Goal: Task Accomplishment & Management: Complete application form

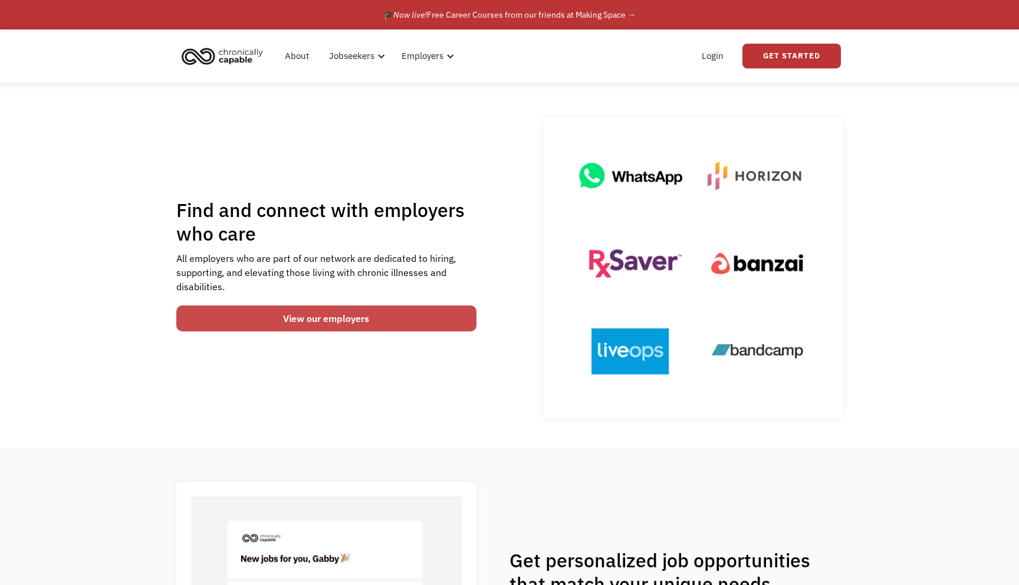
click at [347, 320] on link "View our employers" at bounding box center [326, 318] width 300 height 26
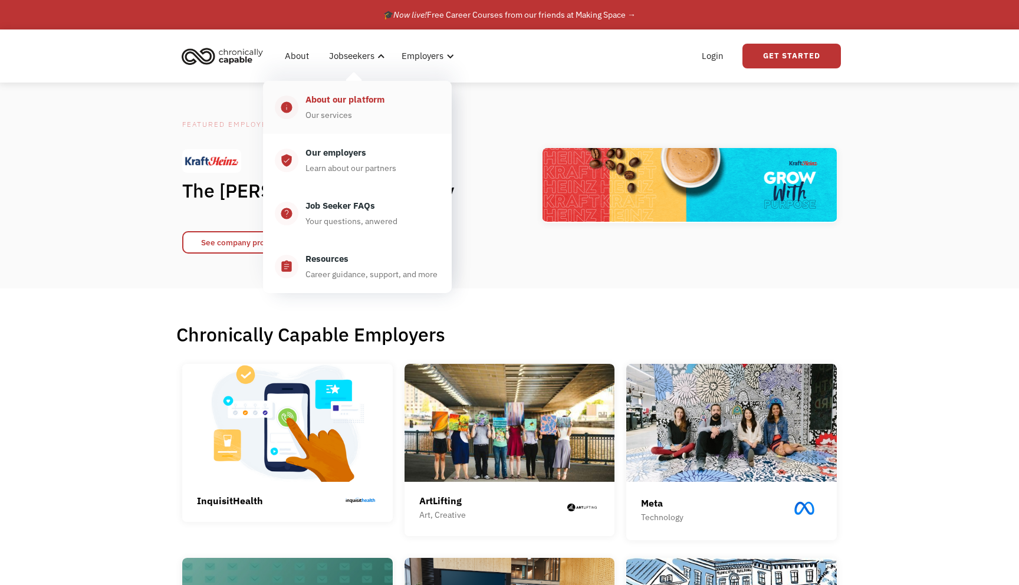
click at [328, 100] on div "About our platform" at bounding box center [344, 100] width 79 height 14
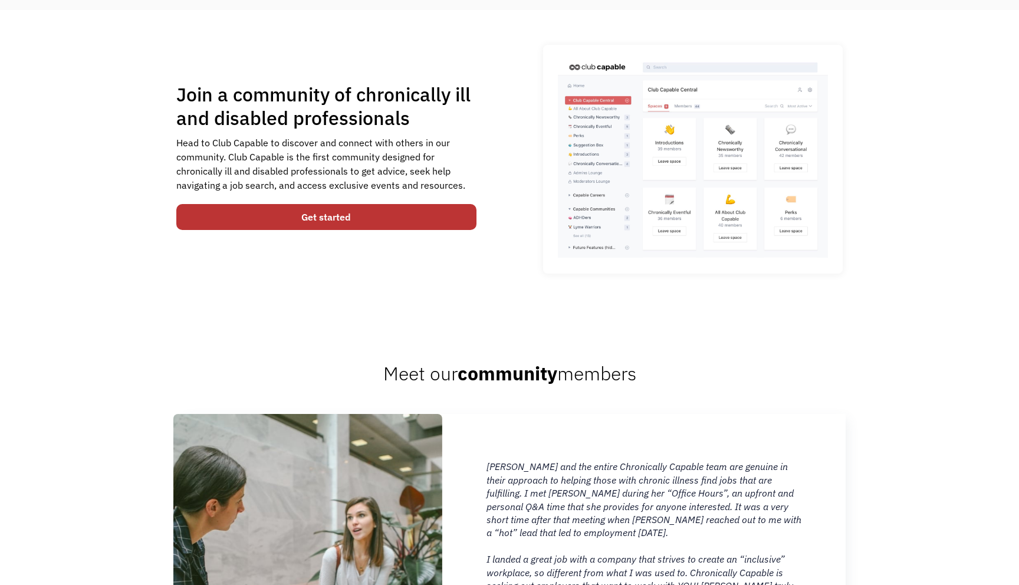
scroll to position [796, 0]
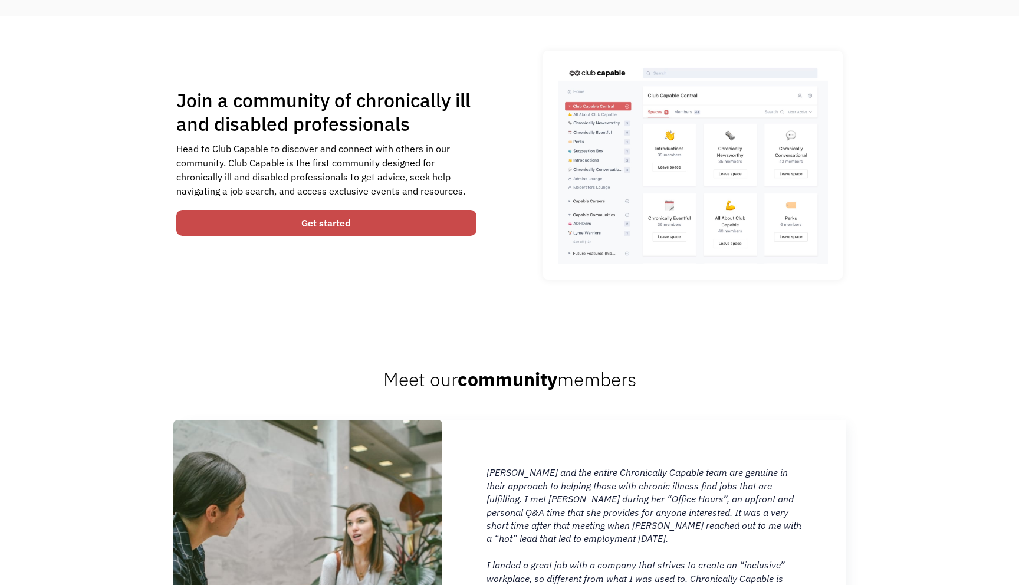
click at [236, 219] on link "Get started" at bounding box center [326, 223] width 300 height 26
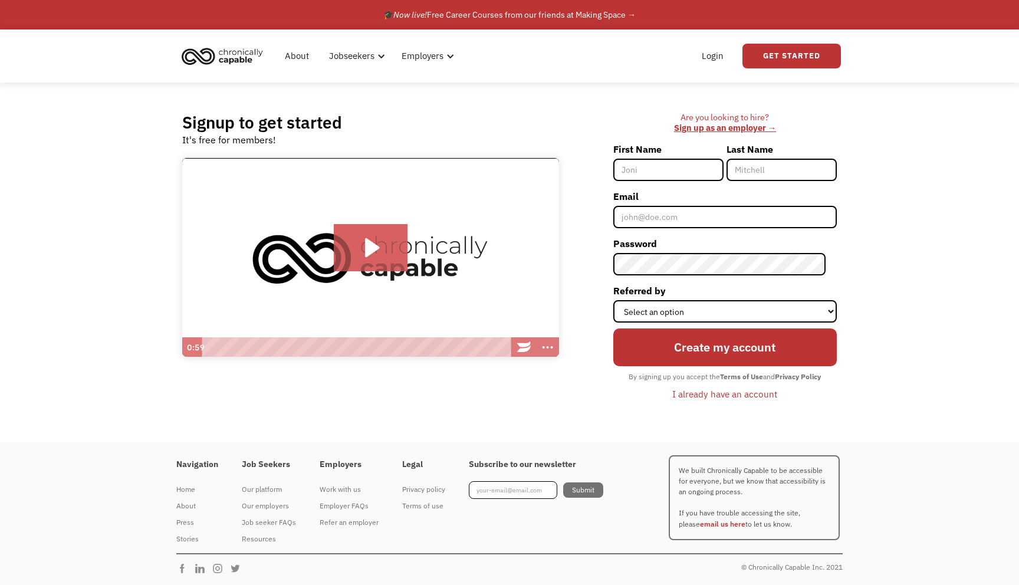
type input "Maggie"
type input "Cellucci"
type input "maggie.cellucci@gmail.com"
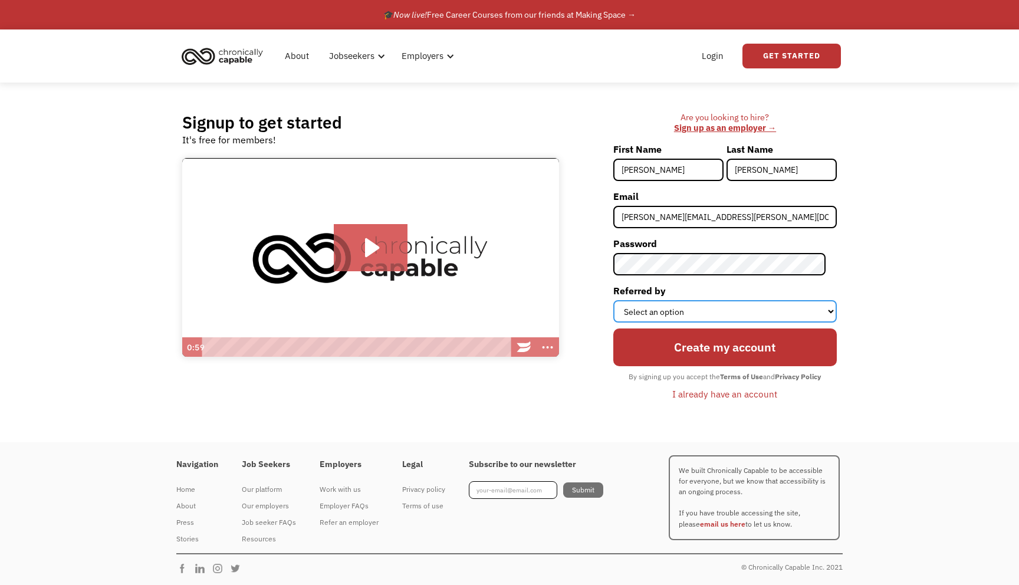
click at [741, 313] on select "Select an option Instagram Facebook Twitter Search Engine News Article Word of …" at bounding box center [724, 311] width 223 height 22
click at [707, 312] on select "Select an option Instagram Facebook Twitter Search Engine News Article Word of …" at bounding box center [724, 311] width 223 height 22
select select "Word of Mouth"
click at [624, 300] on select "Select an option Instagram Facebook Twitter Search Engine News Article Word of …" at bounding box center [724, 311] width 223 height 22
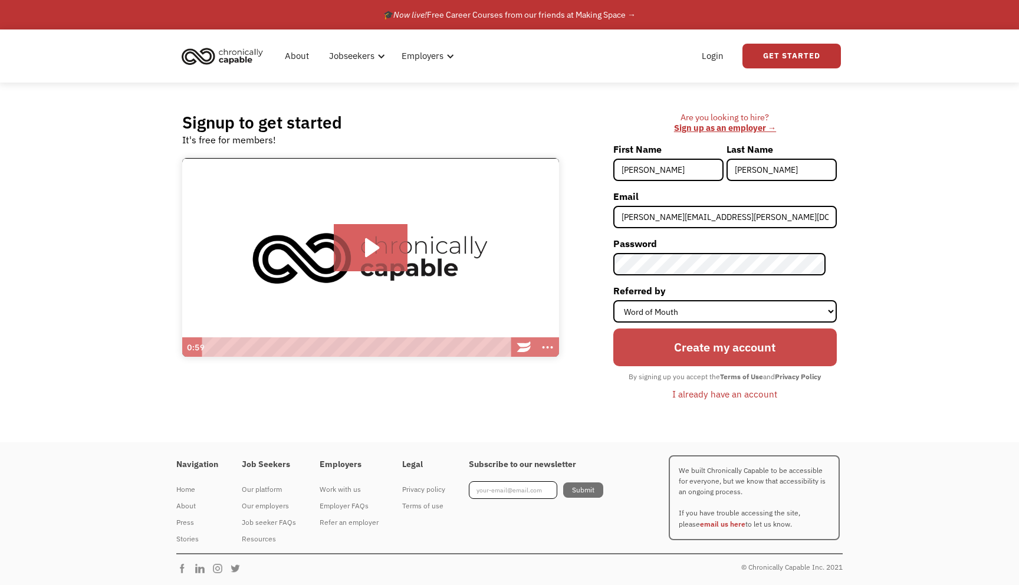
click at [707, 343] on input "Create my account" at bounding box center [724, 347] width 223 height 38
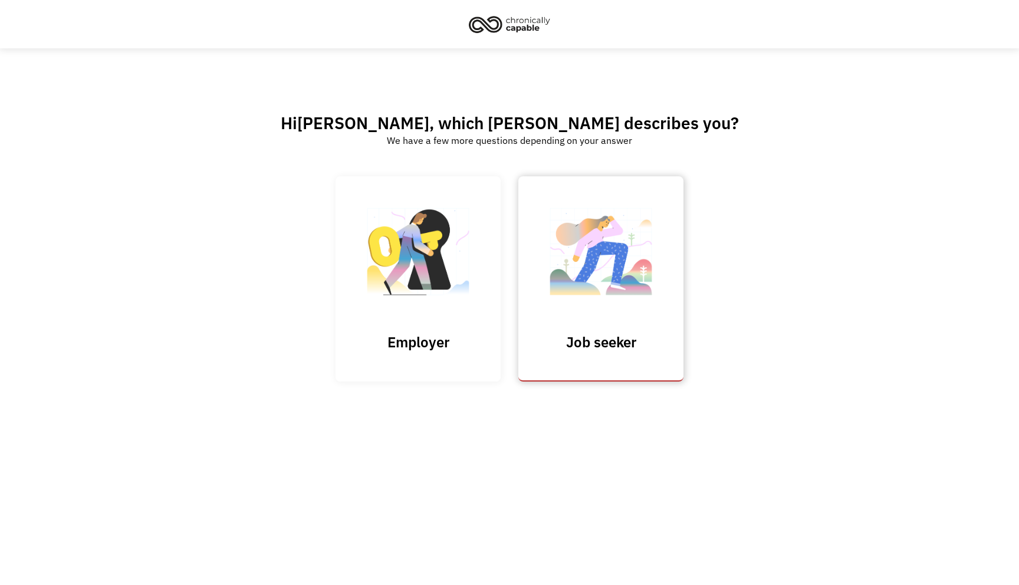
click at [626, 341] on h3 "Job seeker" at bounding box center [601, 342] width 118 height 18
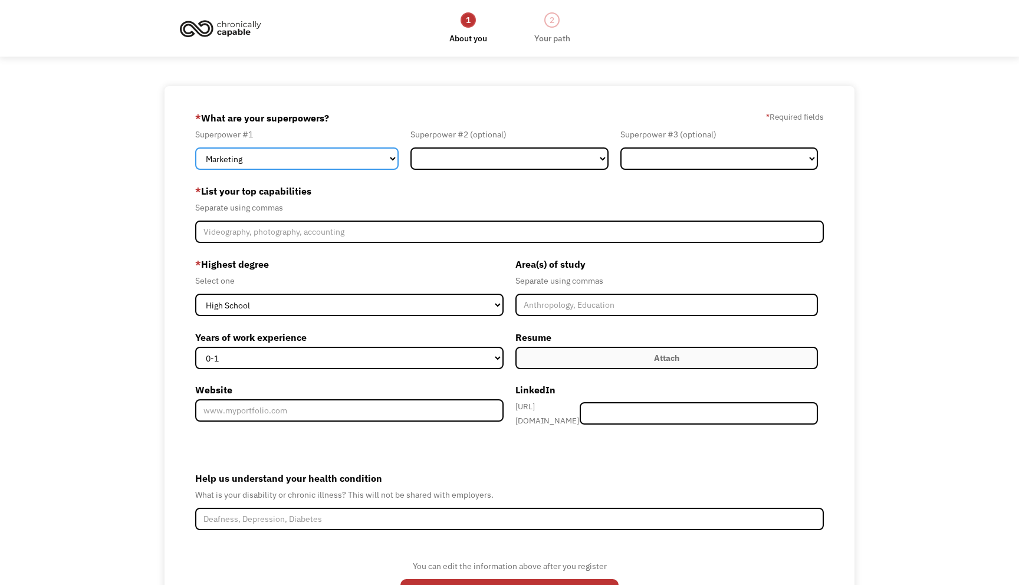
click at [336, 158] on select "Marketing Human Resources Finance Technology Operations Sales Industrial & Manu…" at bounding box center [296, 158] width 203 height 22
select select "Design"
click at [195, 147] on select "Marketing Human Resources Finance Technology Operations Sales Industrial & Manu…" at bounding box center [296, 158] width 203 height 22
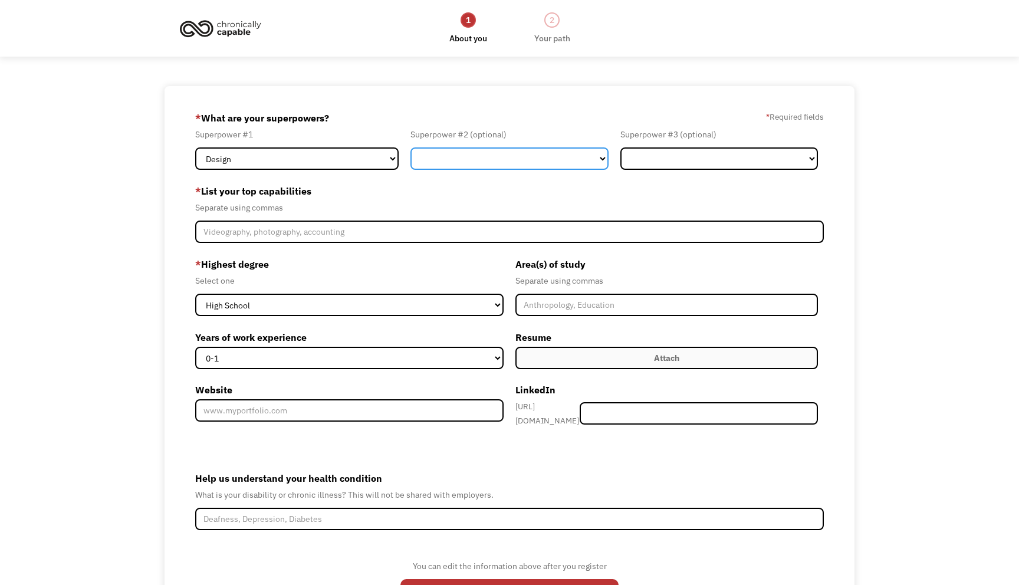
click at [491, 161] on select "Marketing Human Resources Finance Technology Operations Sales Industrial & Manu…" at bounding box center [509, 158] width 198 height 22
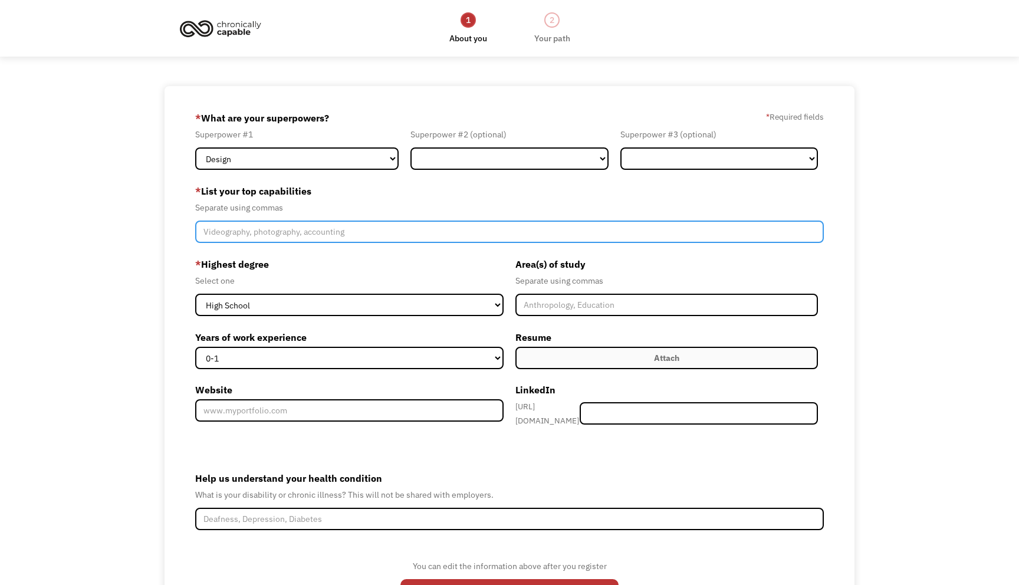
click at [251, 234] on input "Member-Create-Step1" at bounding box center [509, 232] width 629 height 22
type input "ux design, ui design, ux research, ux testing, agile, ux architecture, product …"
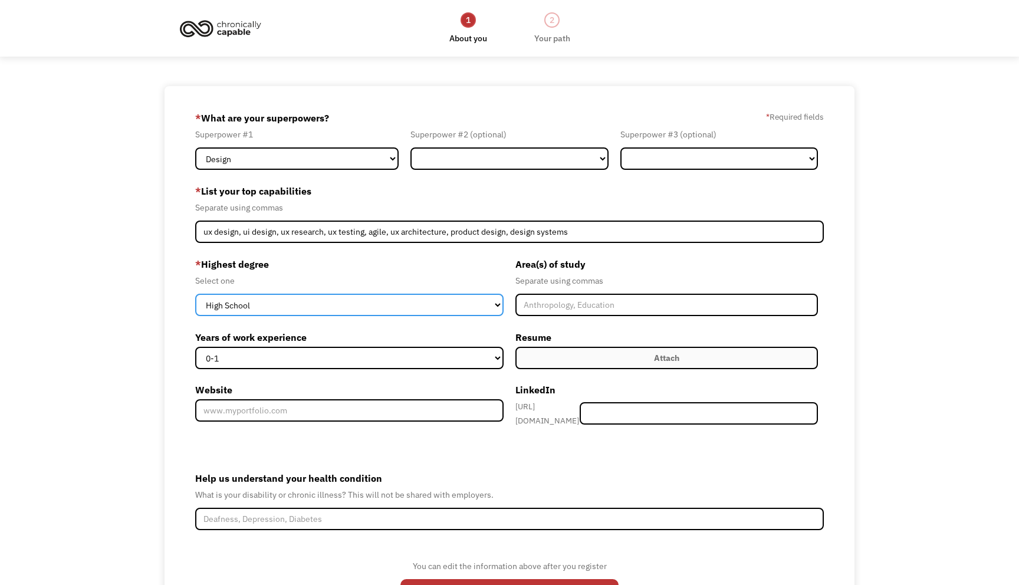
click at [232, 307] on select "High School Associates Bachelors Master's PhD" at bounding box center [349, 305] width 308 height 22
select select "bachelors"
click at [195, 294] on select "High School Associates Bachelors Master's PhD" at bounding box center [349, 305] width 308 height 22
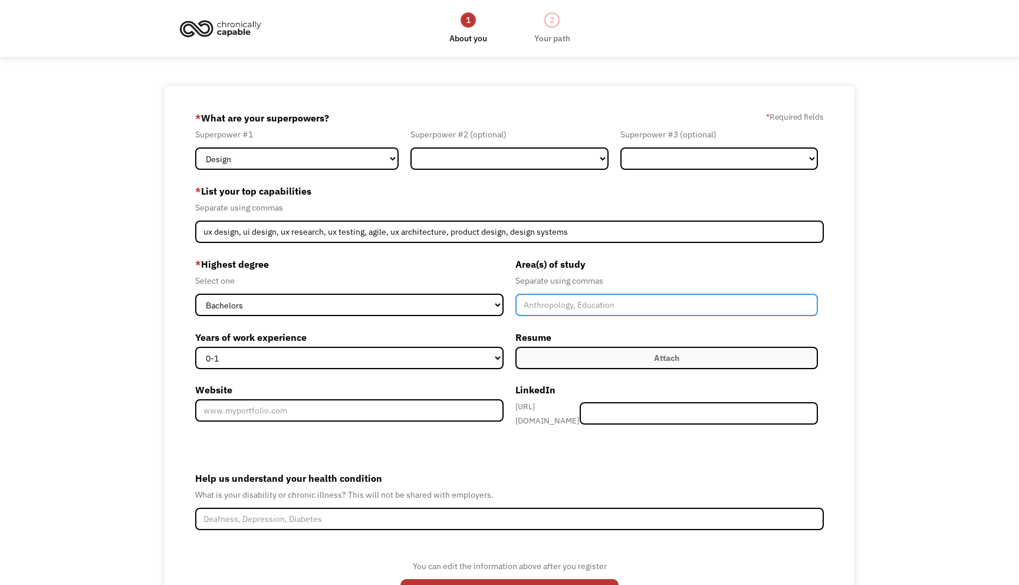
click at [587, 307] on input "Member-Create-Step1" at bounding box center [666, 305] width 302 height 22
type input "Graphic Design"
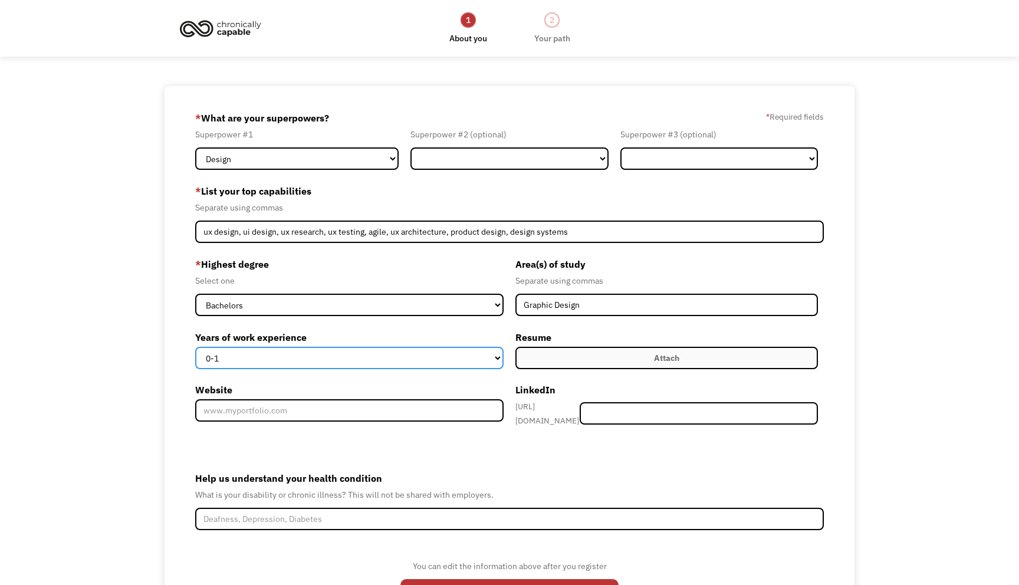
click at [315, 357] on select "0-1 2-4 5-10 11-15 15+" at bounding box center [349, 358] width 308 height 22
select select "5-10"
click at [195, 347] on select "0-1 2-4 5-10 11-15 15+" at bounding box center [349, 358] width 308 height 22
click at [559, 357] on label "Attach" at bounding box center [666, 358] width 302 height 22
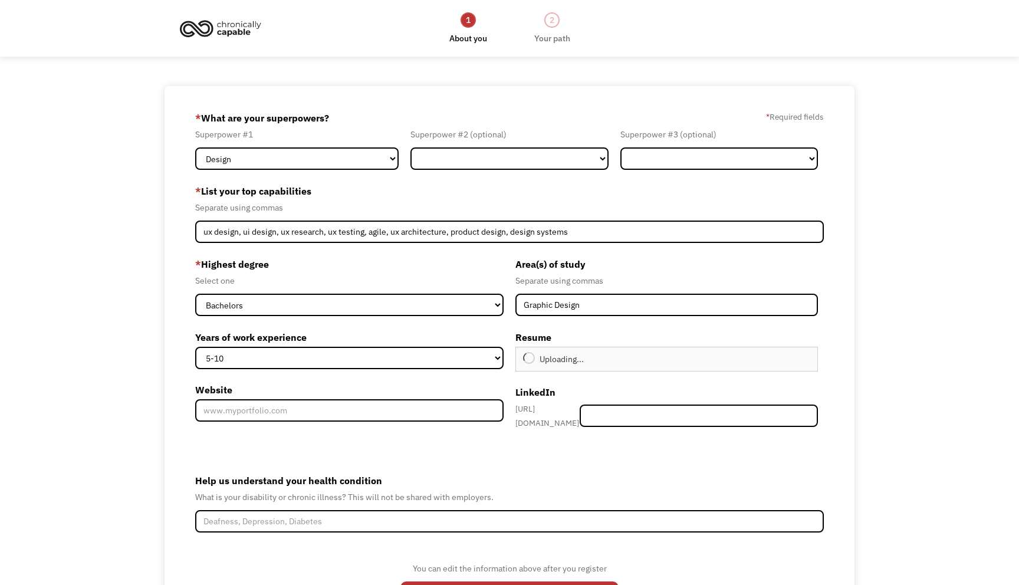
type input "Continue"
click at [313, 412] on input "Website" at bounding box center [349, 410] width 308 height 22
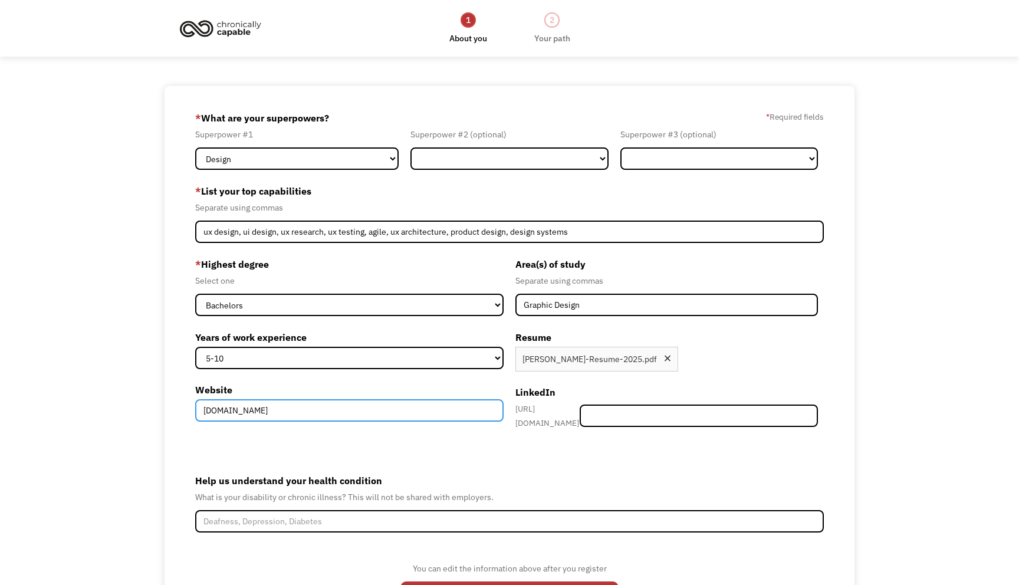
type input "www.maggiecellucci.com"
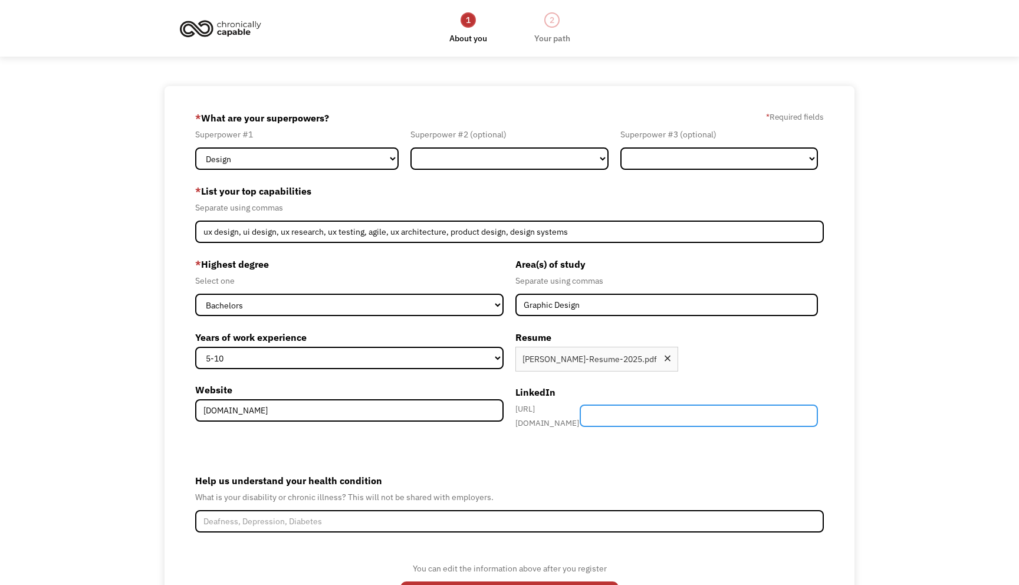
click at [655, 411] on input "Member-Create-Step1" at bounding box center [699, 416] width 238 height 22
paste input "https://www.linkedin.com/in/maggie-cellucci/"
type input "https://www.linkedin.com/in/maggie-cellucci/"
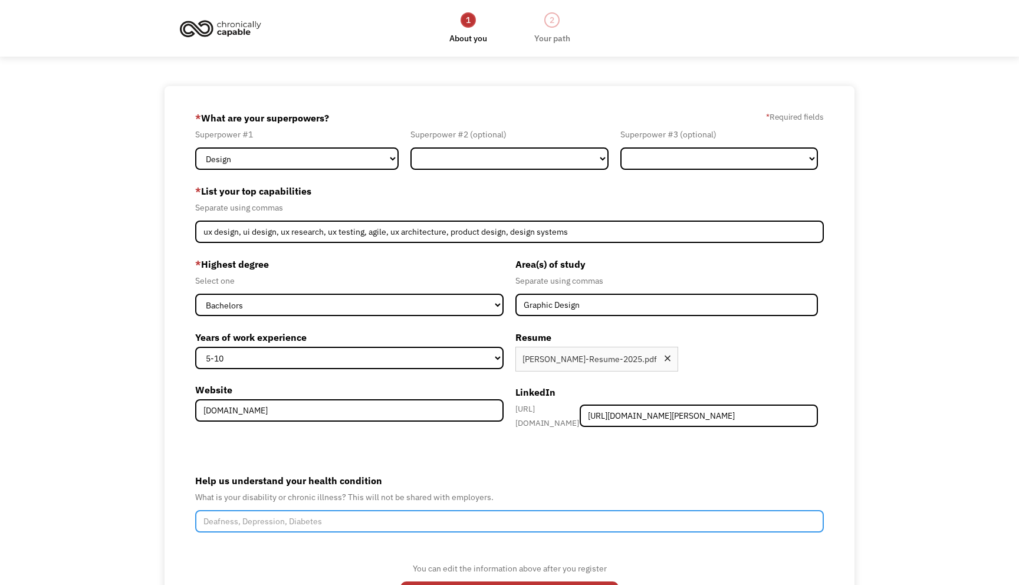
click at [528, 512] on input "Help us understand your health condition" at bounding box center [509, 521] width 629 height 22
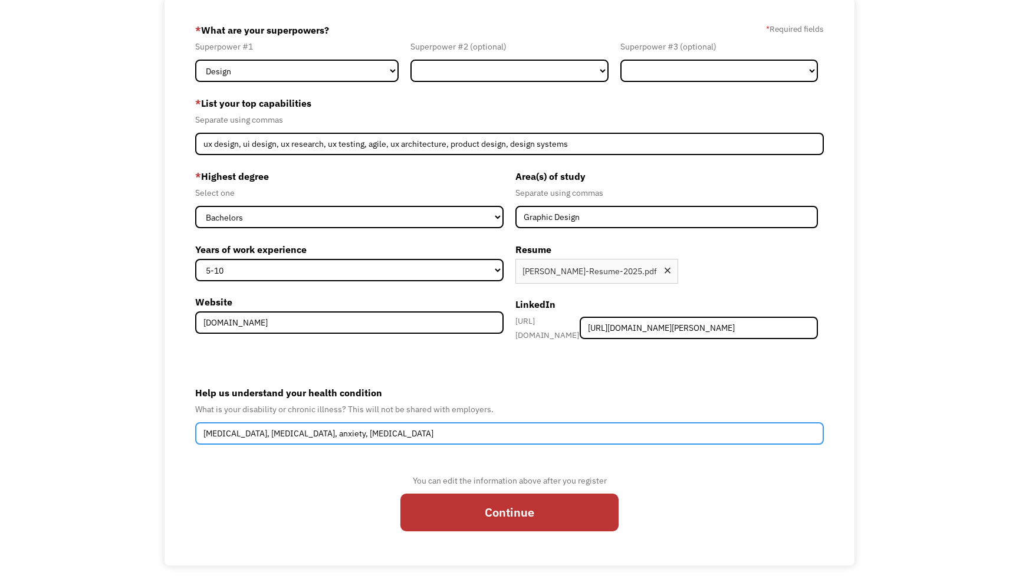
scroll to position [92, 0]
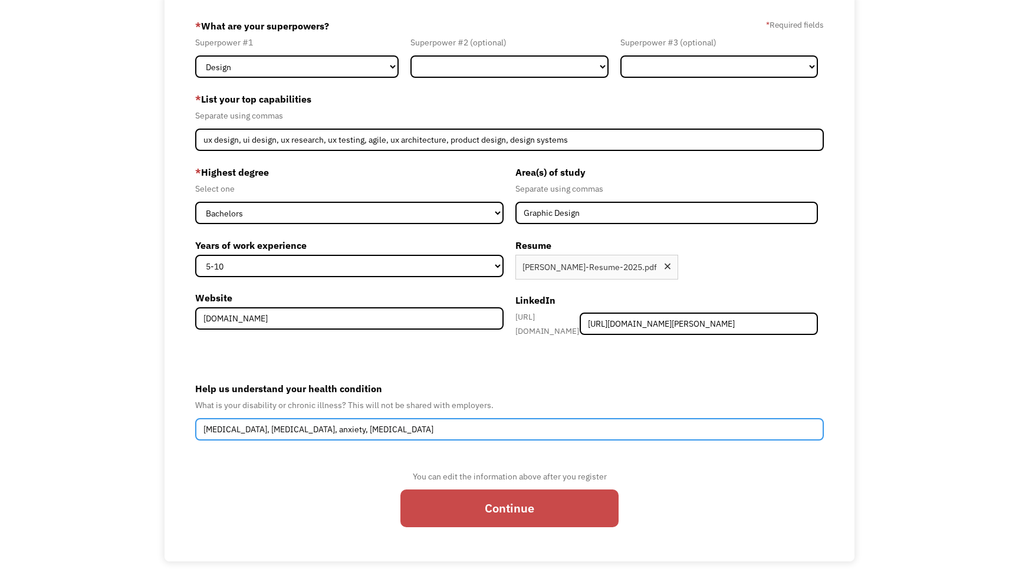
type input "autism, adhd, anxiety, depression"
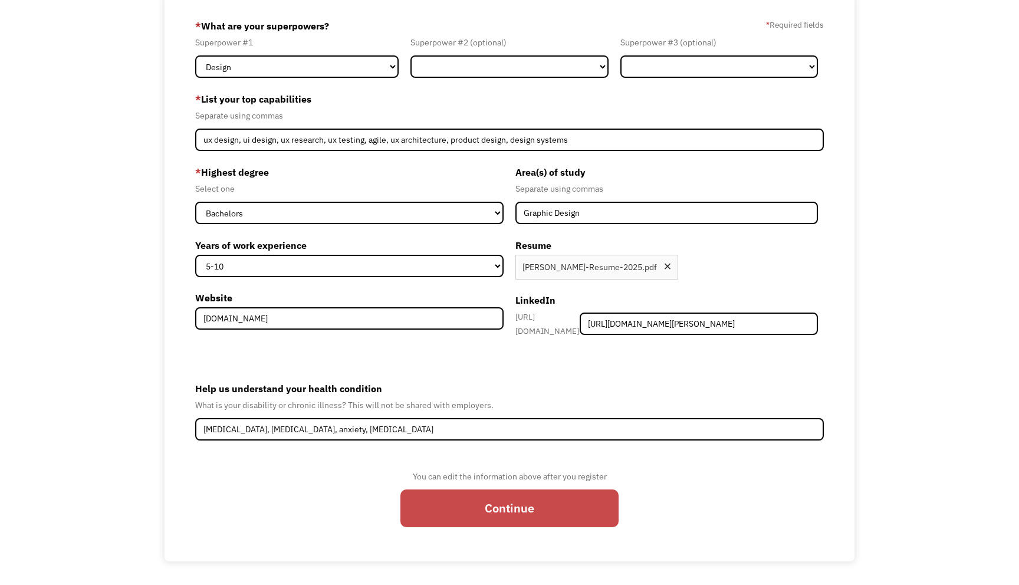
click at [577, 502] on input "Continue" at bounding box center [509, 508] width 218 height 38
type input "Please wait..."
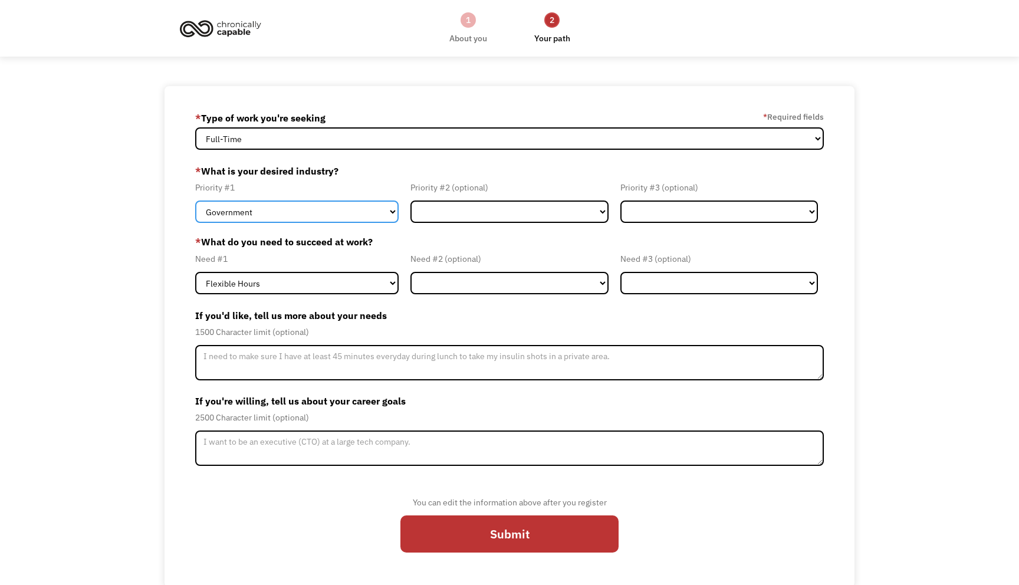
click at [349, 208] on select "Government Finance & Insurance Health & Social Care Tech & Engineering Creative…" at bounding box center [296, 211] width 203 height 22
click at [195, 200] on select "Government Finance & Insurance Health & Social Care Tech & Engineering Creative…" at bounding box center [296, 211] width 203 height 22
click at [339, 209] on select "Government Finance & Insurance Health & Social Care Tech & Engineering Creative…" at bounding box center [296, 211] width 203 height 22
click at [195, 200] on select "Government Finance & Insurance Health & Social Care Tech & Engineering Creative…" at bounding box center [296, 211] width 203 height 22
click at [330, 207] on select "Government Finance & Insurance Health & Social Care Tech & Engineering Creative…" at bounding box center [296, 211] width 203 height 22
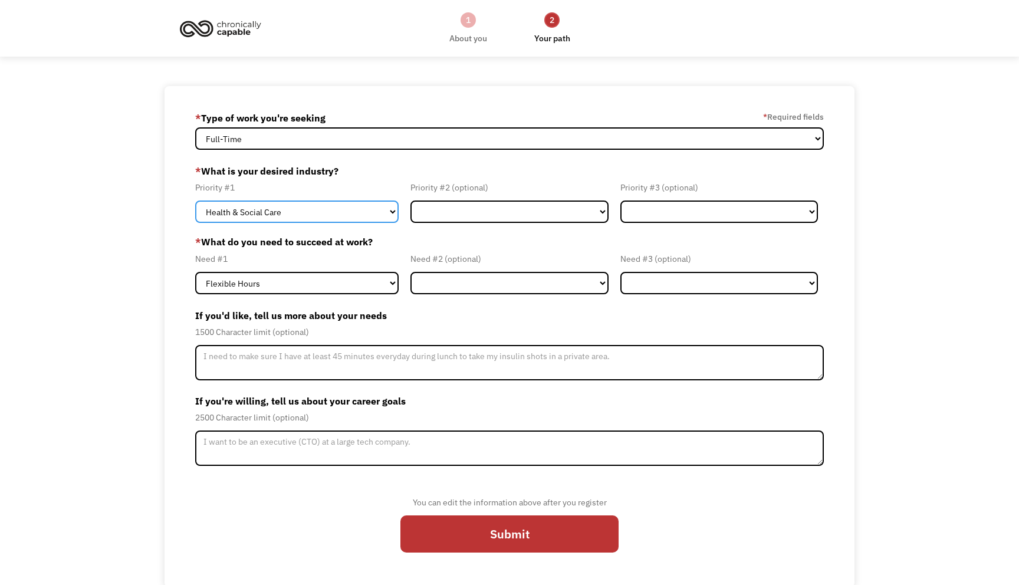
select select "Tech & Engineering"
click at [195, 200] on select "Government Finance & Insurance Health & Social Care Tech & Engineering Creative…" at bounding box center [296, 211] width 203 height 22
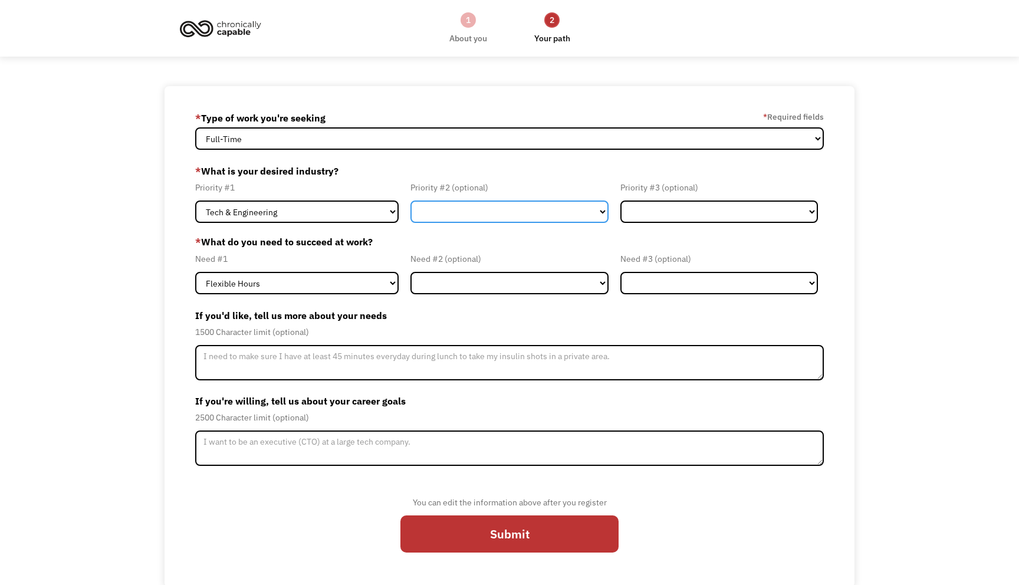
click at [418, 213] on select "Government Finance & Insurance Health & Social Care Tech & Engineering Creative…" at bounding box center [509, 211] width 198 height 22
select select "Creative & Design"
click at [410, 200] on select "Government Finance & Insurance Health & Social Care Tech & Engineering Creative…" at bounding box center [509, 211] width 198 height 22
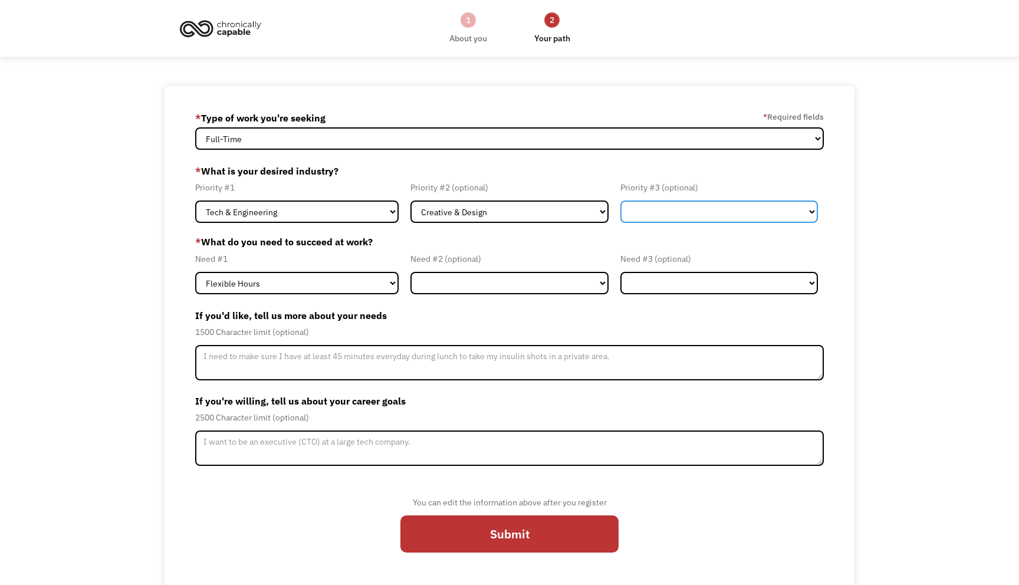
click at [647, 218] on select "Government Finance & Insurance Health & Social Care Tech & Engineering Creative…" at bounding box center [719, 211] width 198 height 22
click at [620, 200] on select "Government Finance & Insurance Health & Social Care Tech & Engineering Creative…" at bounding box center [719, 211] width 198 height 22
click at [649, 214] on select "Government Finance & Insurance Health & Social Care Tech & Engineering Creative…" at bounding box center [719, 211] width 198 height 22
select select "Health & Social Care"
click at [620, 200] on select "Government Finance & Insurance Health & Social Care Tech & Engineering Creative…" at bounding box center [719, 211] width 198 height 22
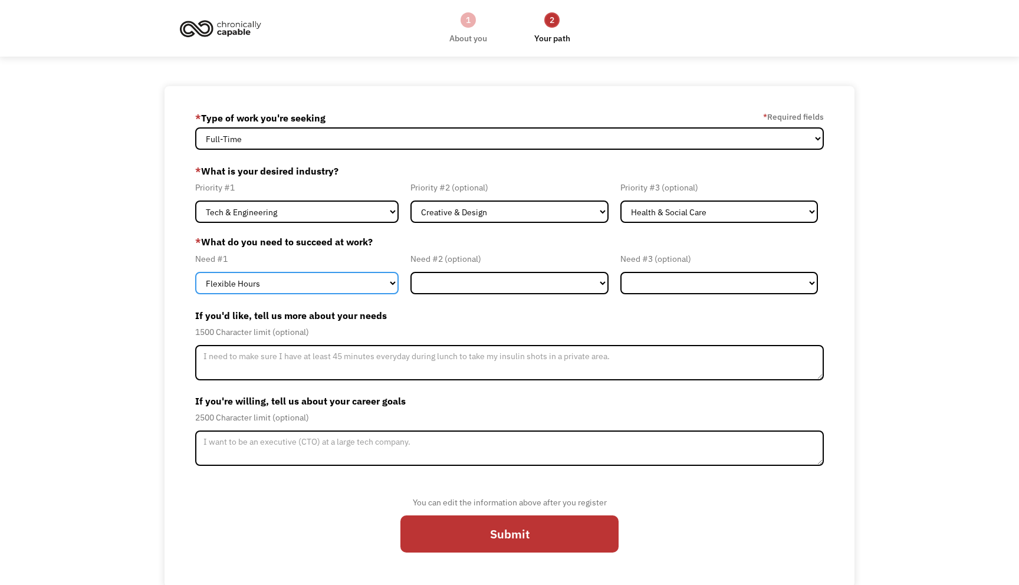
click at [297, 281] on select "Flexible Hours Remote Work Service Animal On-site Accommodations Visual Support…" at bounding box center [296, 283] width 203 height 22
select select "Remote Work"
click at [195, 272] on select "Flexible Hours Remote Work Service Animal On-site Accommodations Visual Support…" at bounding box center [296, 283] width 203 height 22
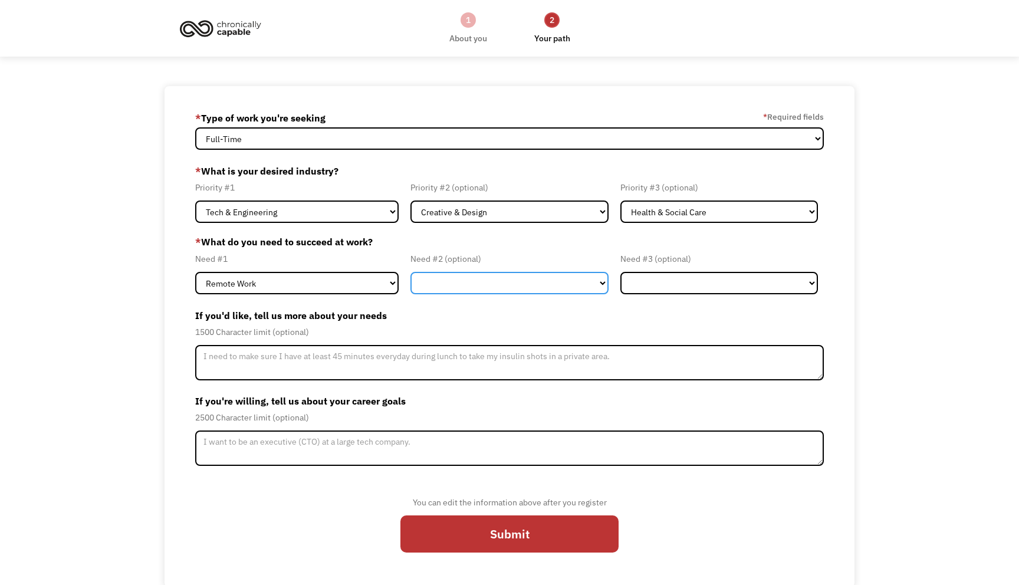
click at [446, 290] on select "Flexible Hours Remote Work Service Animal On-site Accommodations Visual Support…" at bounding box center [509, 283] width 198 height 22
select select "Flexible Hours"
click at [410, 272] on select "Flexible Hours Remote Work Service Animal On-site Accommodations Visual Support…" at bounding box center [509, 283] width 198 height 22
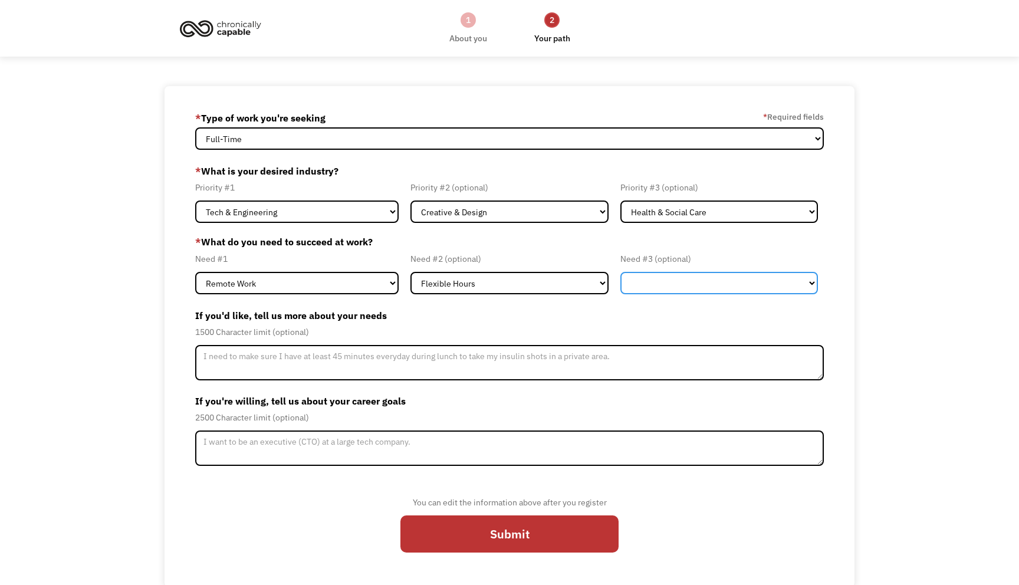
click at [686, 288] on select "Flexible Hours Remote Work Service Animal On-site Accommodations Visual Support…" at bounding box center [719, 283] width 198 height 22
select select "Other"
click at [620, 272] on select "Flexible Hours Remote Work Service Animal On-site Accommodations Visual Support…" at bounding box center [719, 283] width 198 height 22
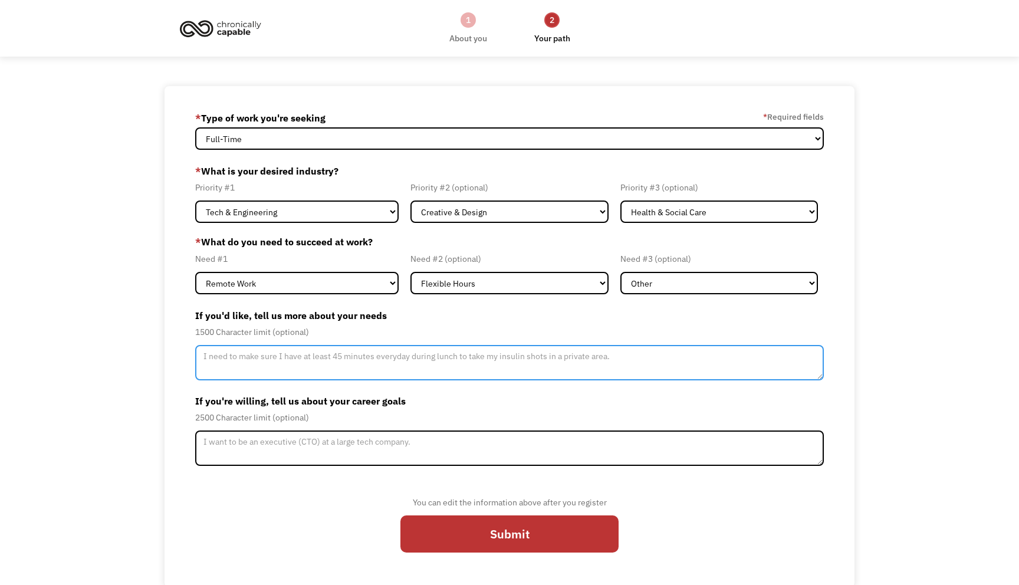
click at [636, 362] on textarea "Member-Update-Form-Step2" at bounding box center [509, 362] width 629 height 35
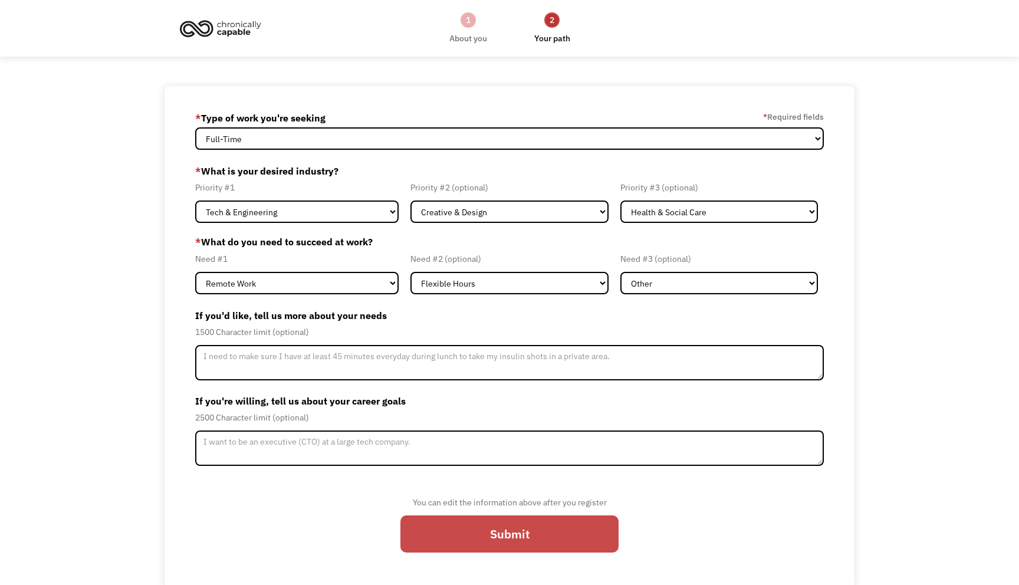
click at [464, 538] on input "Submit" at bounding box center [509, 534] width 218 height 38
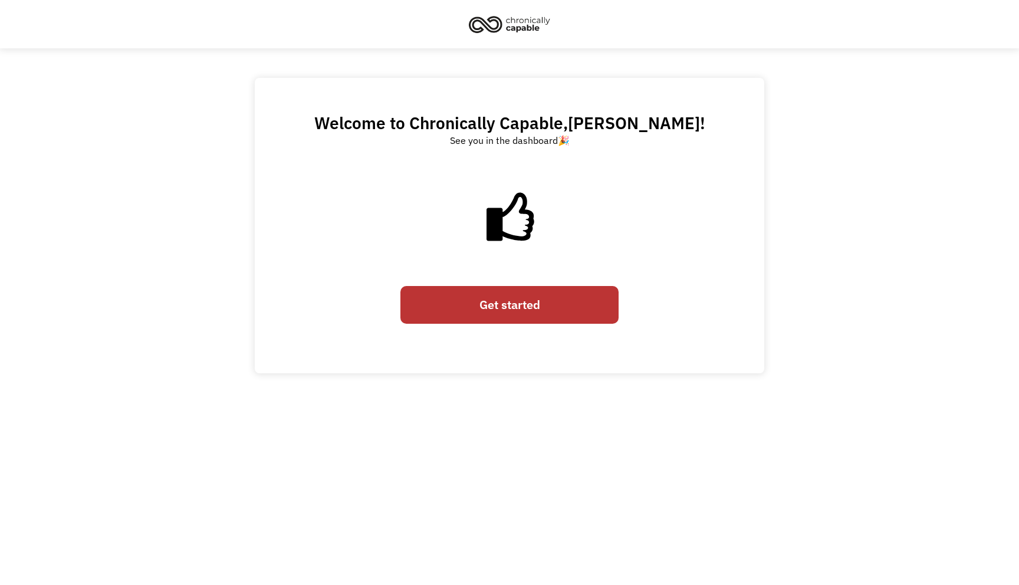
click at [521, 314] on link "Get started" at bounding box center [509, 305] width 218 height 38
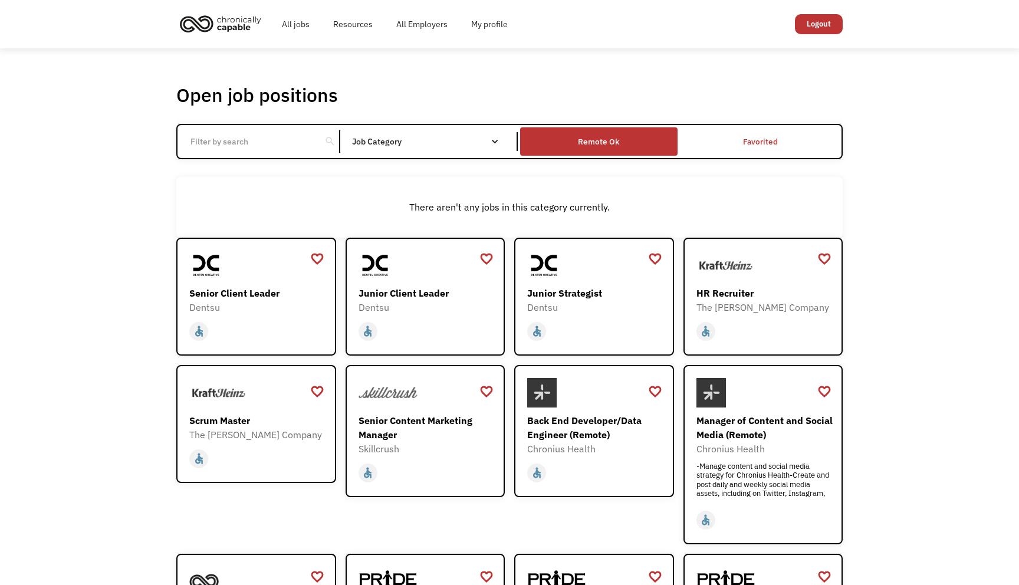
click at [598, 138] on div "Remote Ok" at bounding box center [598, 141] width 41 height 14
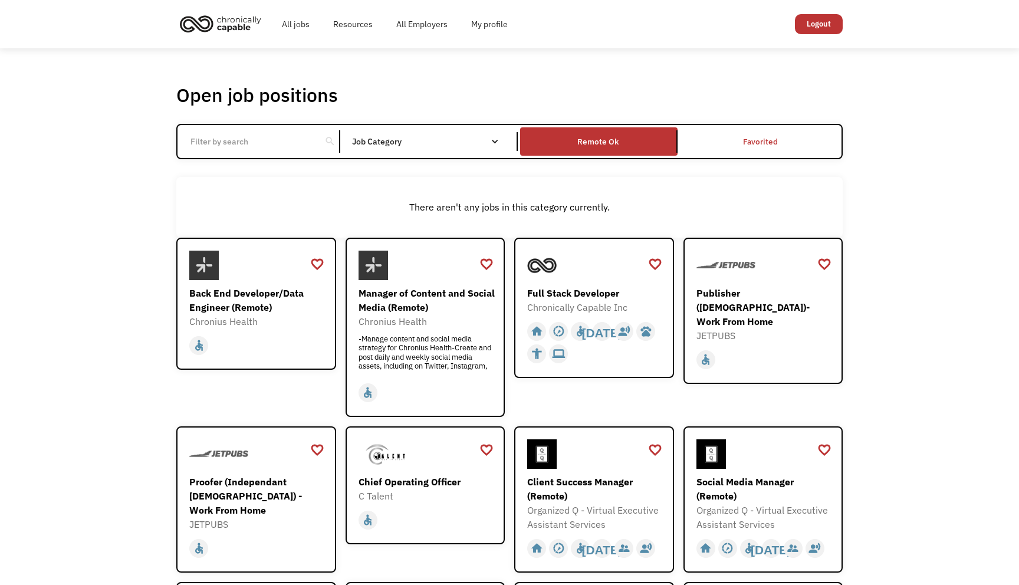
click at [445, 143] on div "Job Category" at bounding box center [431, 141] width 159 height 8
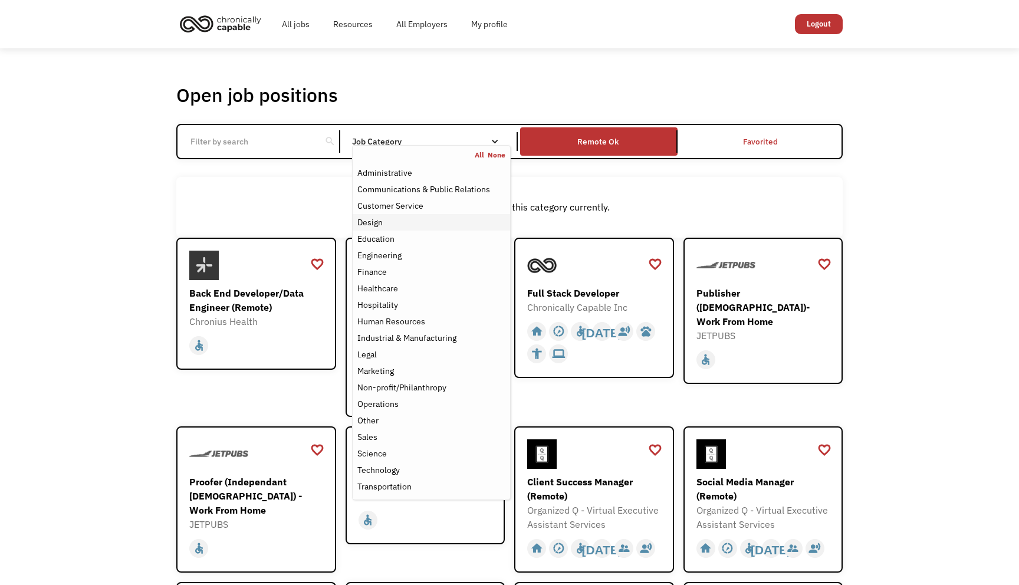
click at [369, 221] on div "Design" at bounding box center [369, 222] width 25 height 14
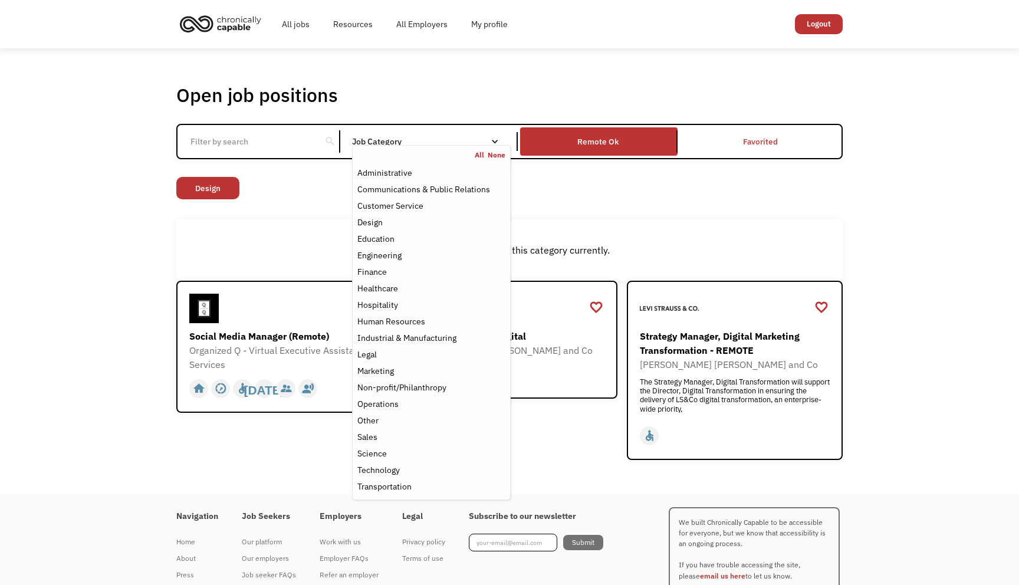
click at [64, 310] on div "Open job positions You have X liked items Search search Filter by category Admi…" at bounding box center [509, 271] width 1019 height 446
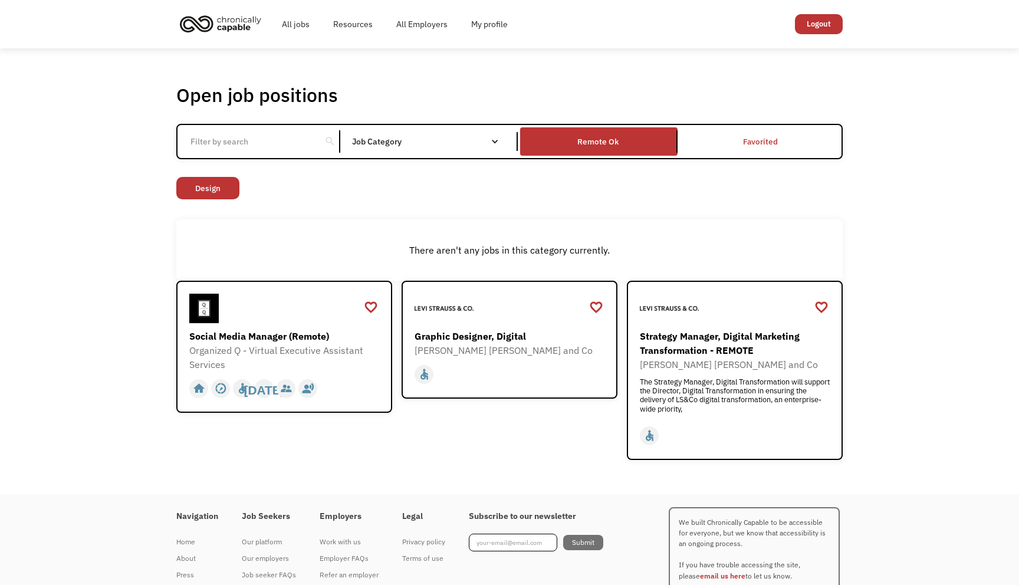
click at [274, 139] on input "Email Form" at bounding box center [248, 141] width 131 height 22
click input "Email Form" at bounding box center [0, 0] width 0 height 0
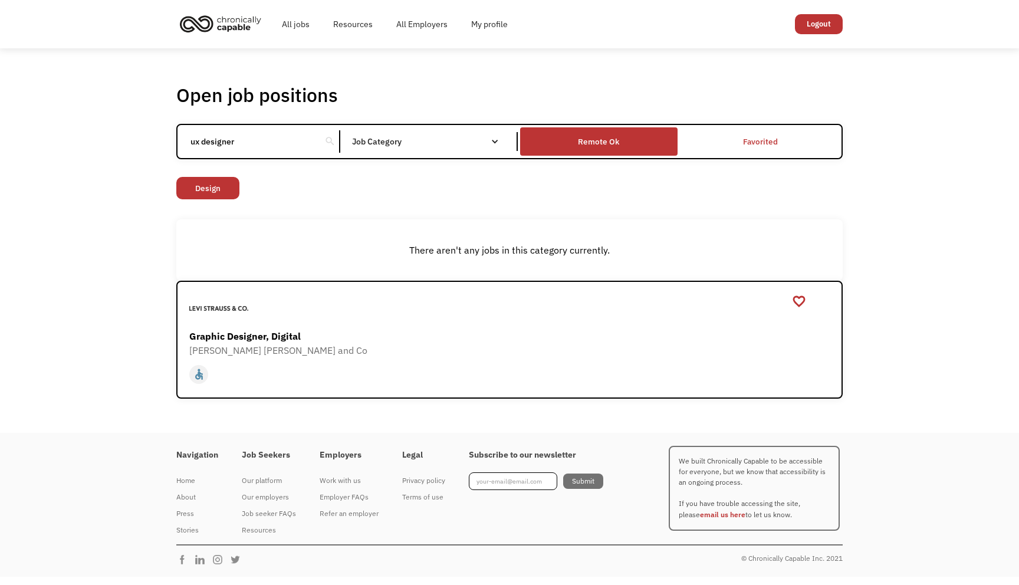
click at [648, 149] on div "Remote Ok" at bounding box center [598, 141] width 157 height 22
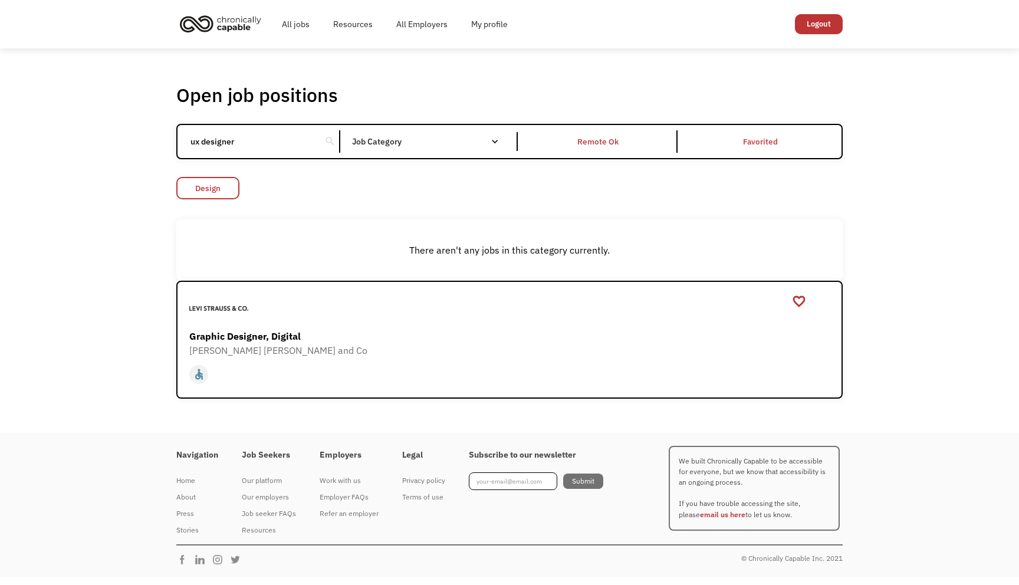
click at [215, 188] on link "Design" at bounding box center [207, 188] width 63 height 22
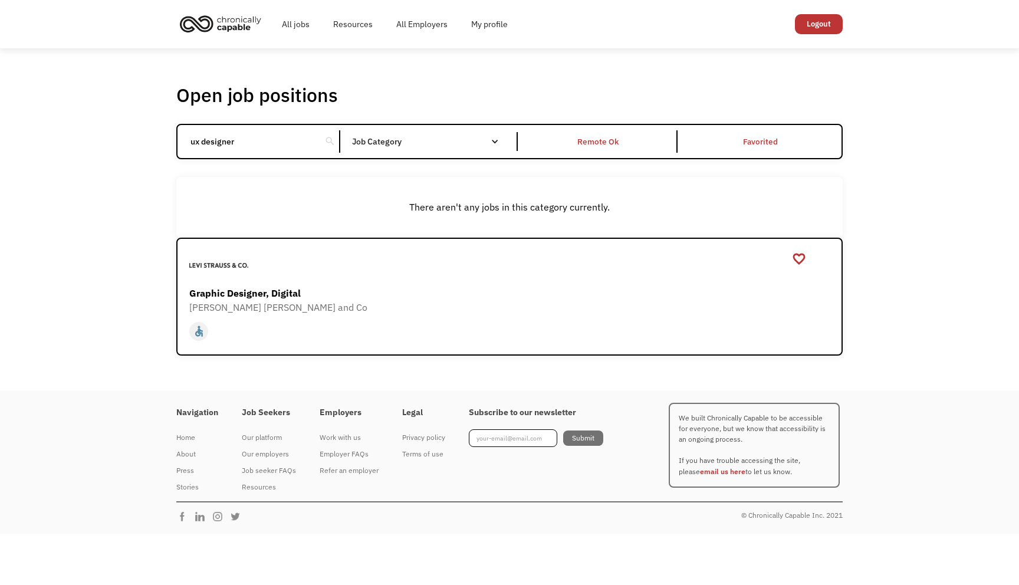
drag, startPoint x: 203, startPoint y: 143, endPoint x: 182, endPoint y: 143, distance: 20.6
click at [182, 142] on div "ux designer search" at bounding box center [258, 141] width 163 height 22
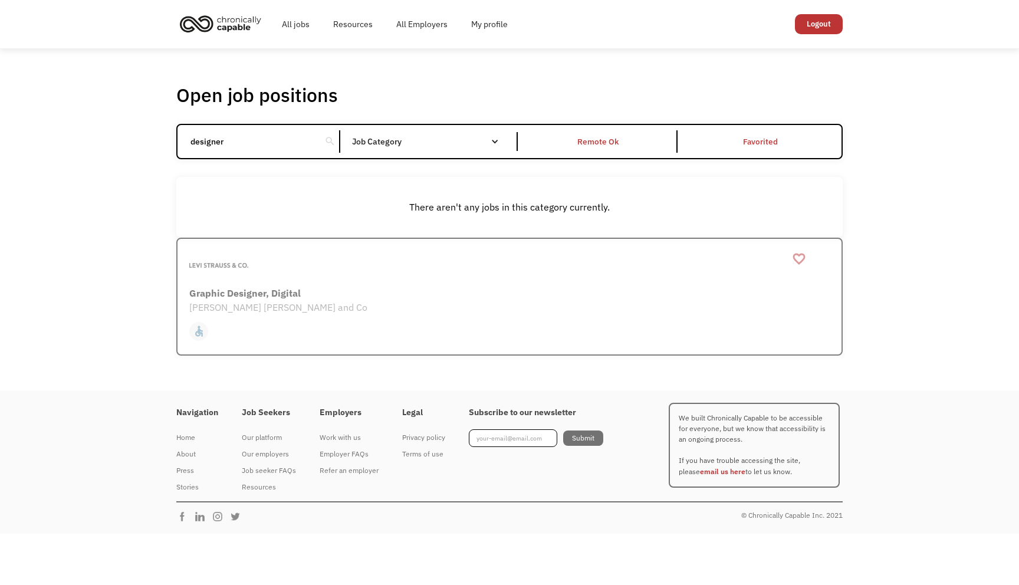
type input "designer"
click input "Email Form" at bounding box center [0, 0] width 0 height 0
